Goal: Check status

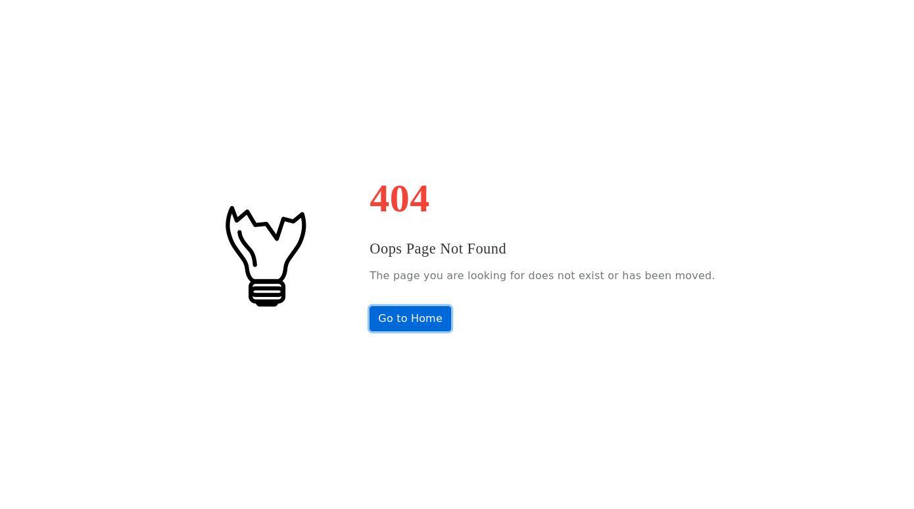
click at [425, 310] on link "Go to Home" at bounding box center [411, 318] width 82 height 25
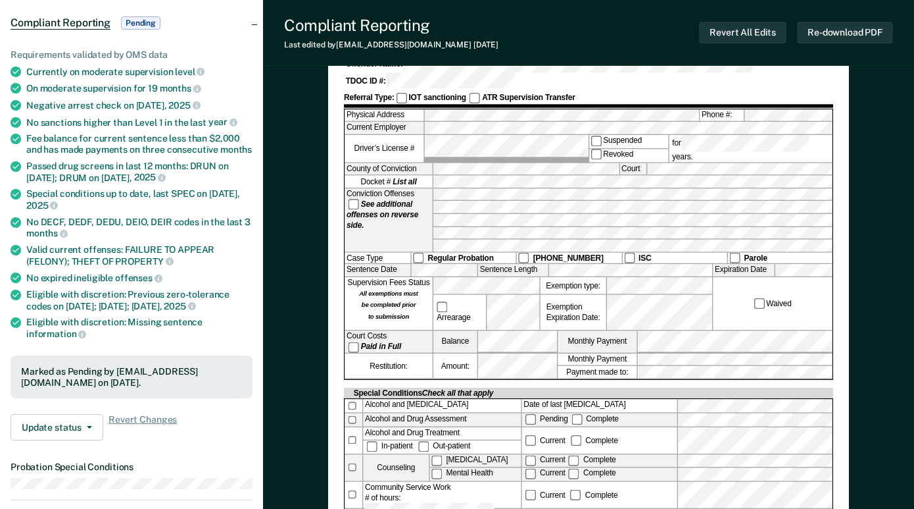
scroll to position [178, 0]
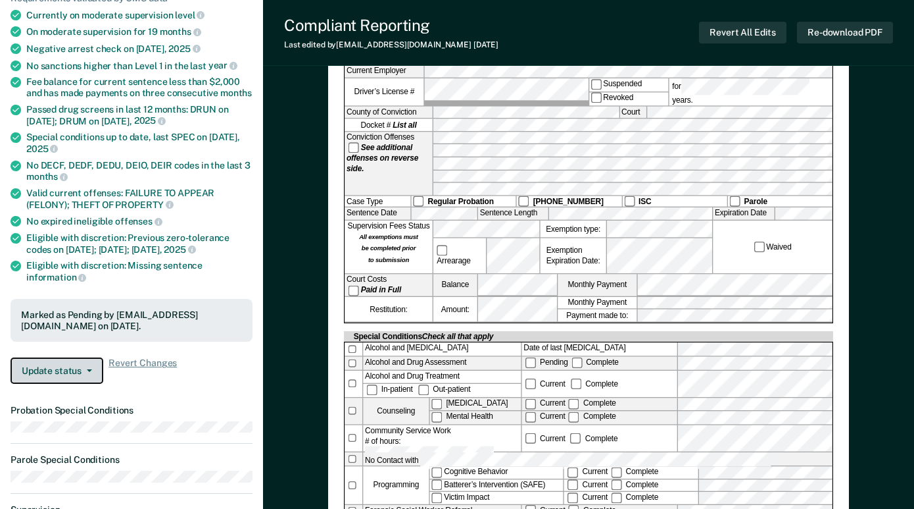
click at [70, 363] on button "Update status" at bounding box center [57, 370] width 93 height 26
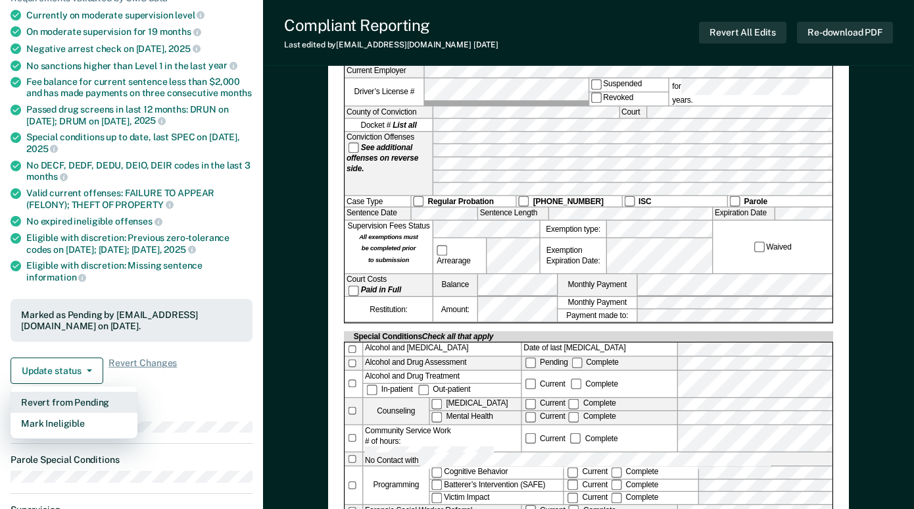
click at [62, 391] on button "Revert from Pending" at bounding box center [74, 401] width 127 height 21
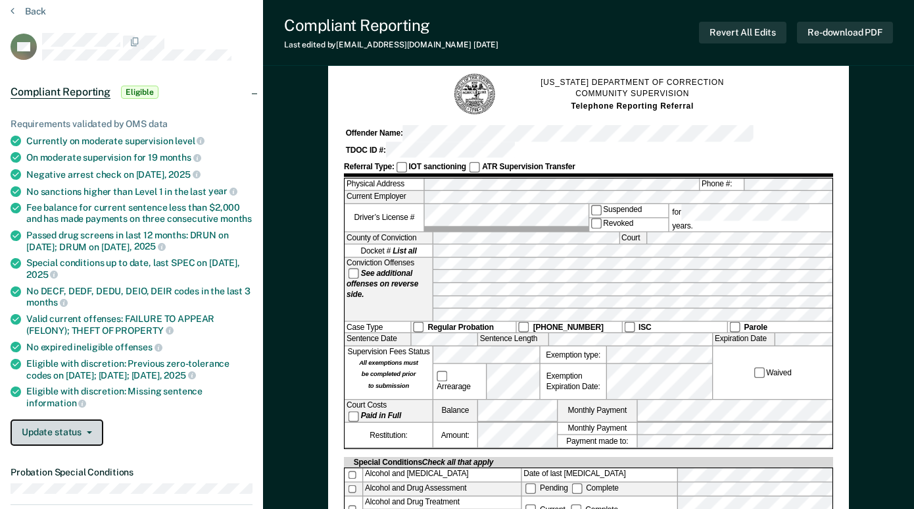
scroll to position [0, 0]
